Goal: Transaction & Acquisition: Purchase product/service

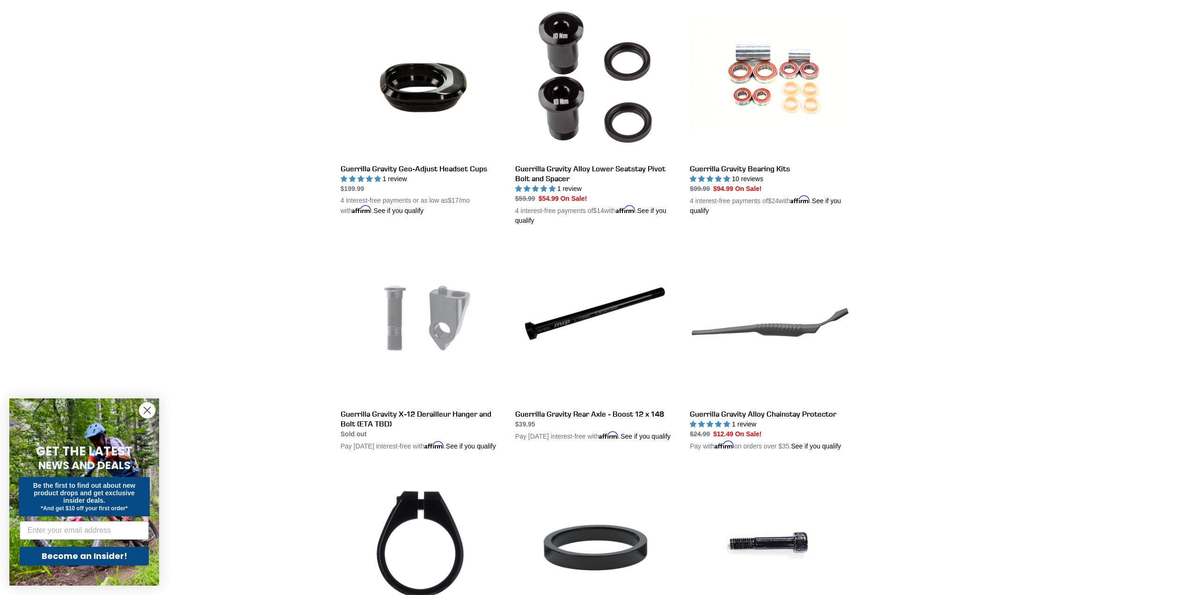
scroll to position [749, 0]
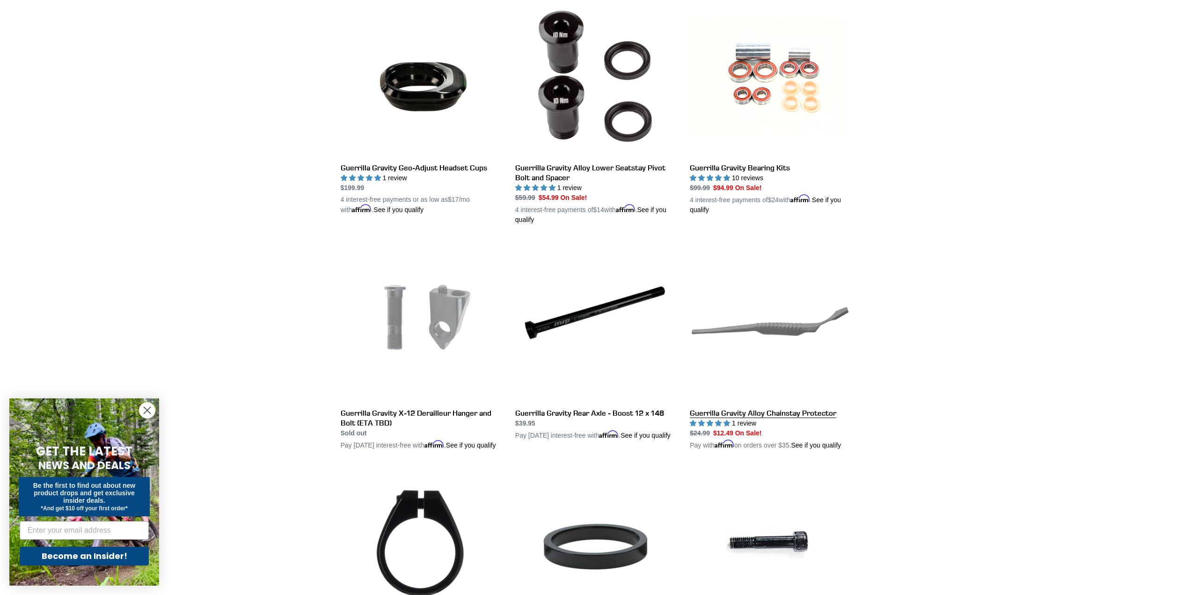
click at [779, 331] on link "Guerrilla Gravity Alloy Chainstay Protector" at bounding box center [770, 345] width 161 height 209
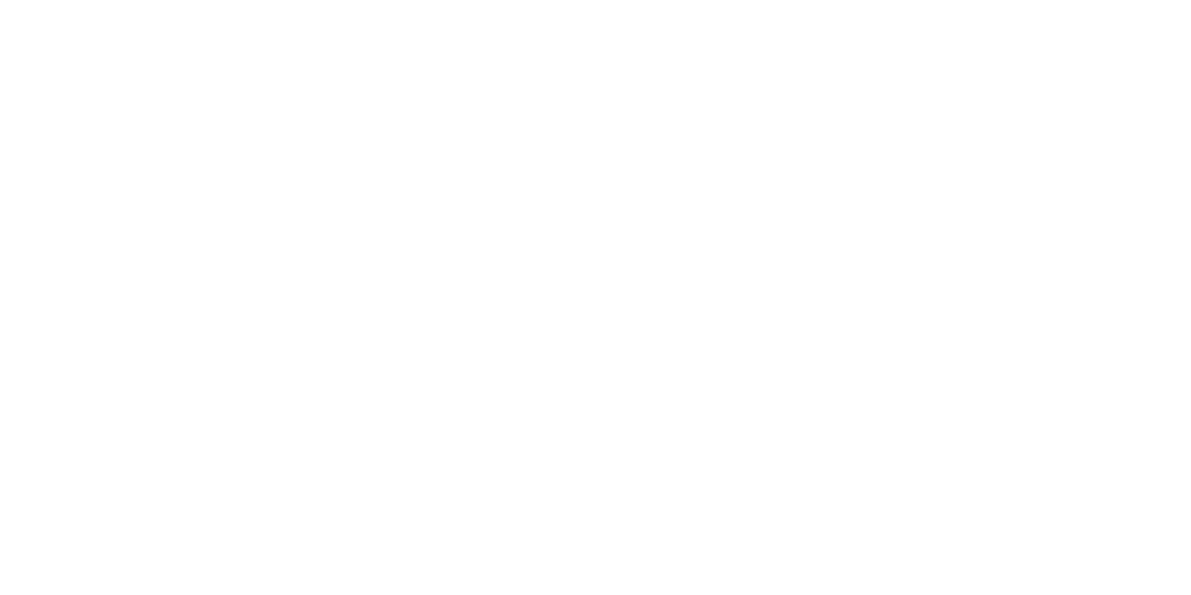
select select "highest-rating"
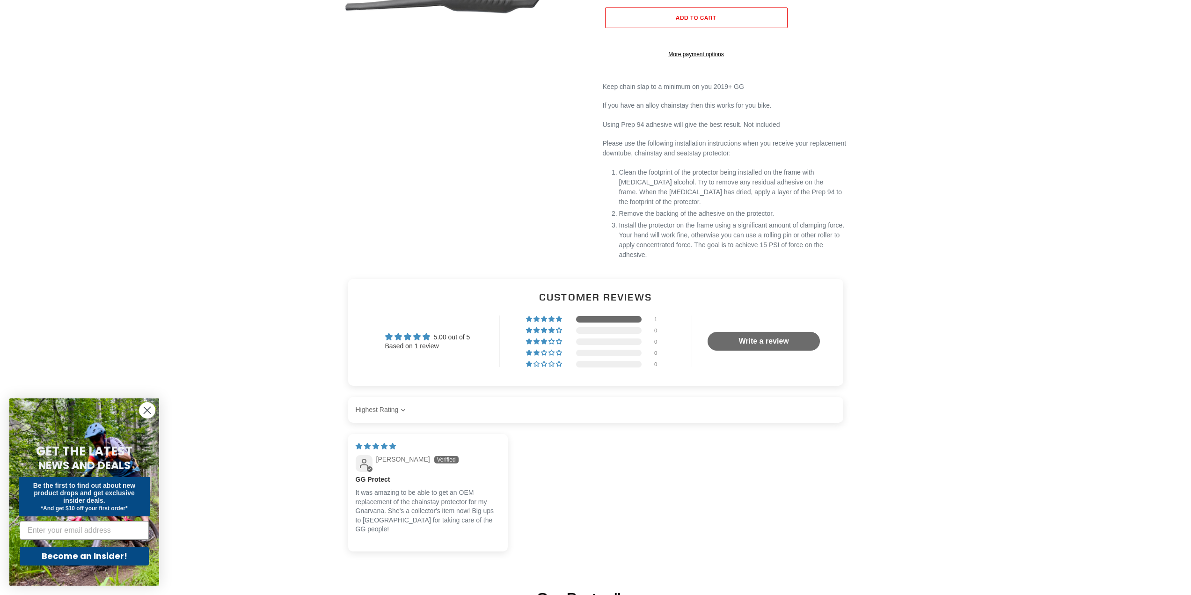
scroll to position [234, 0]
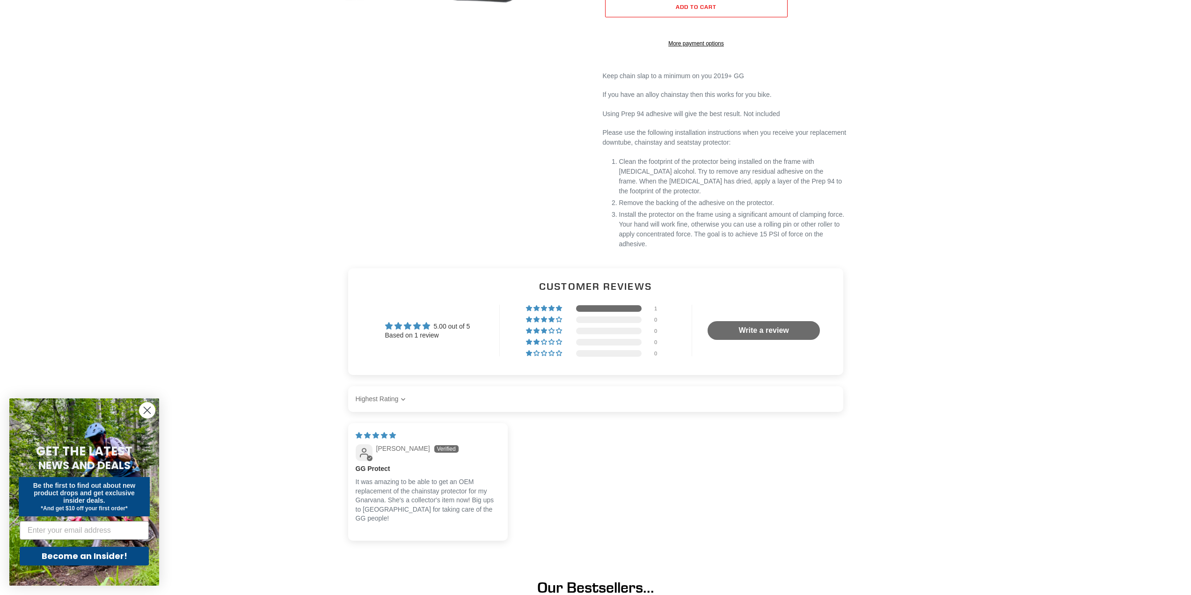
drag, startPoint x: 889, startPoint y: 339, endPoint x: 888, endPoint y: 329, distance: 9.9
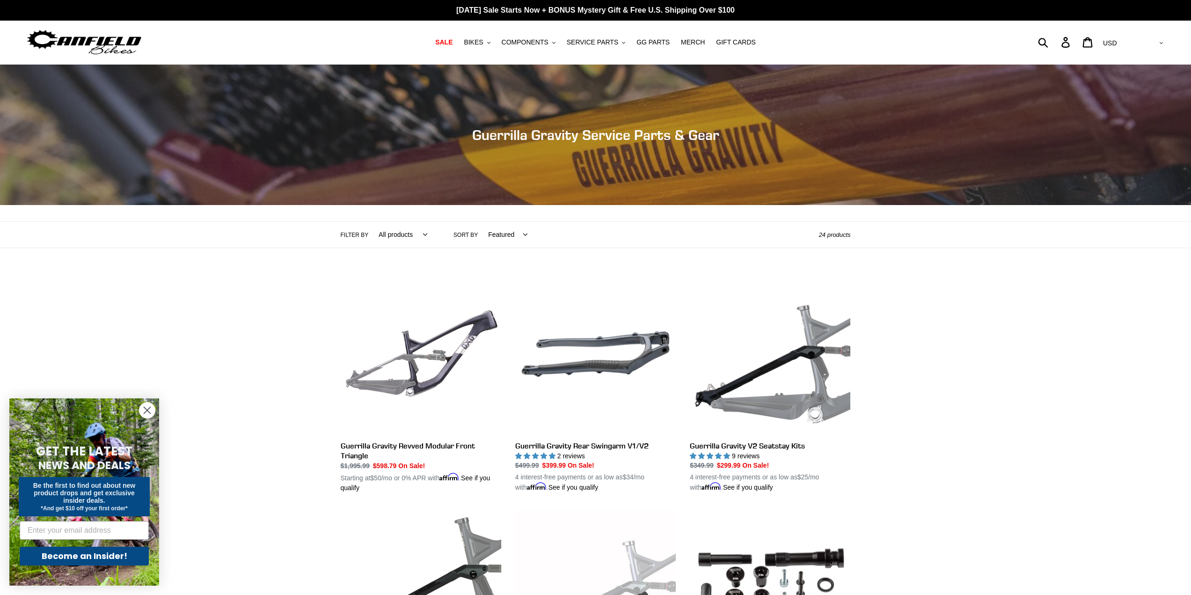
drag, startPoint x: 919, startPoint y: 385, endPoint x: 874, endPoint y: 163, distance: 226.7
